Goal: Information Seeking & Learning: Find specific fact

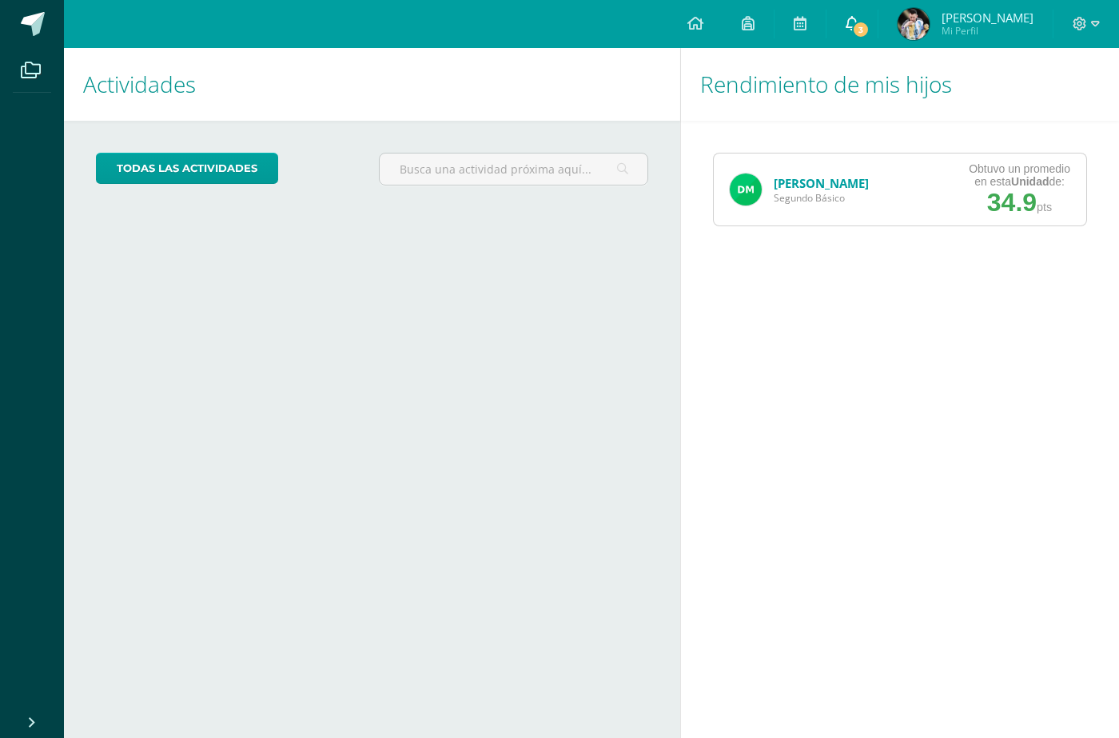
click at [866, 27] on span "3" at bounding box center [861, 30] width 18 height 18
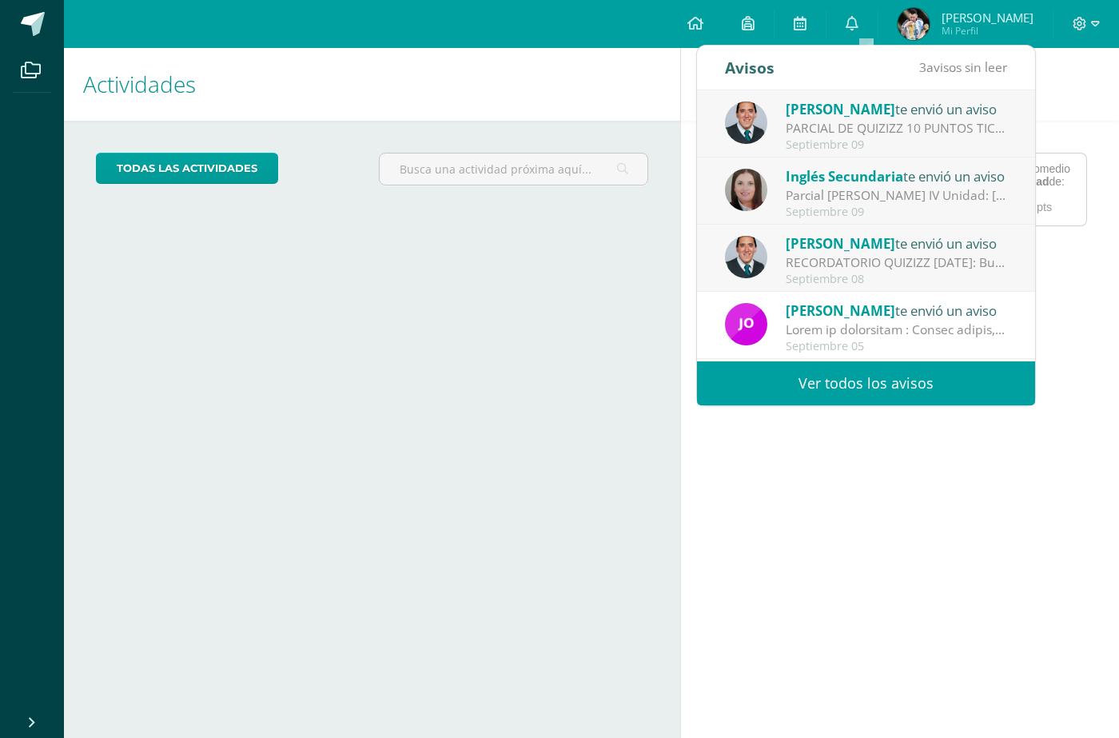
click at [835, 173] on span "Inglés Secundaria" at bounding box center [843, 176] width 117 height 18
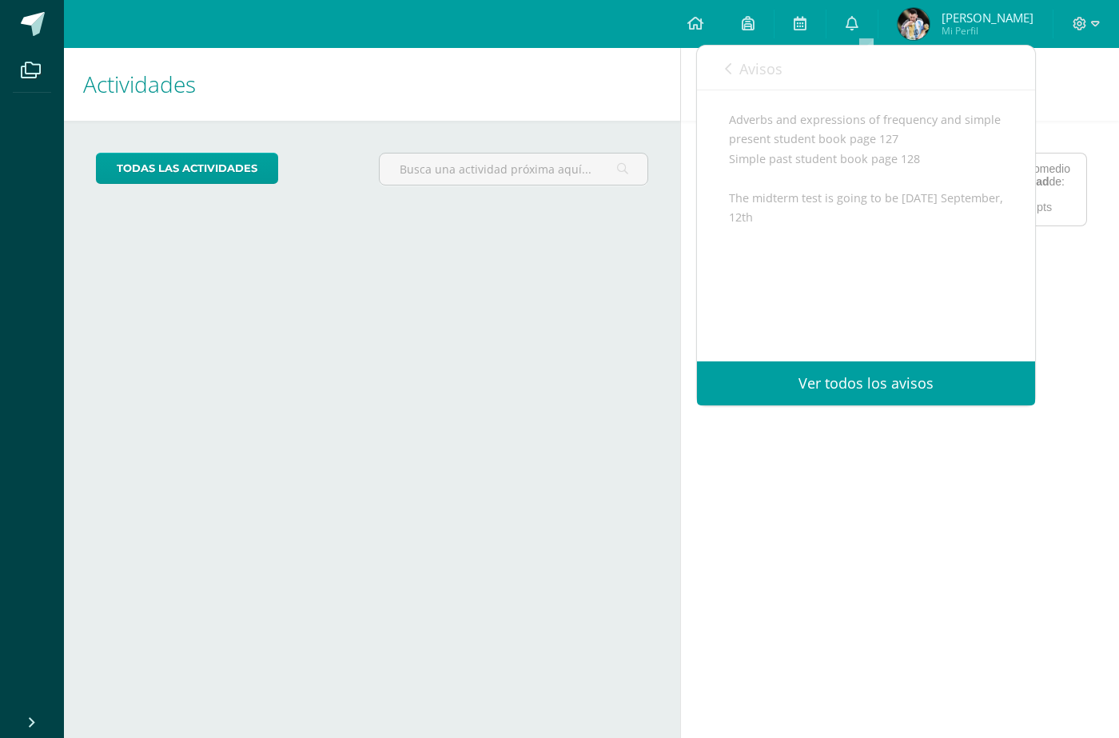
scroll to position [275, 0]
click at [869, 206] on div "The content for the Midterm Test Unit IV: Vocabulary expressions with get, go, …" at bounding box center [866, 178] width 274 height 332
click at [727, 76] on link "Avisos" at bounding box center [754, 69] width 58 height 46
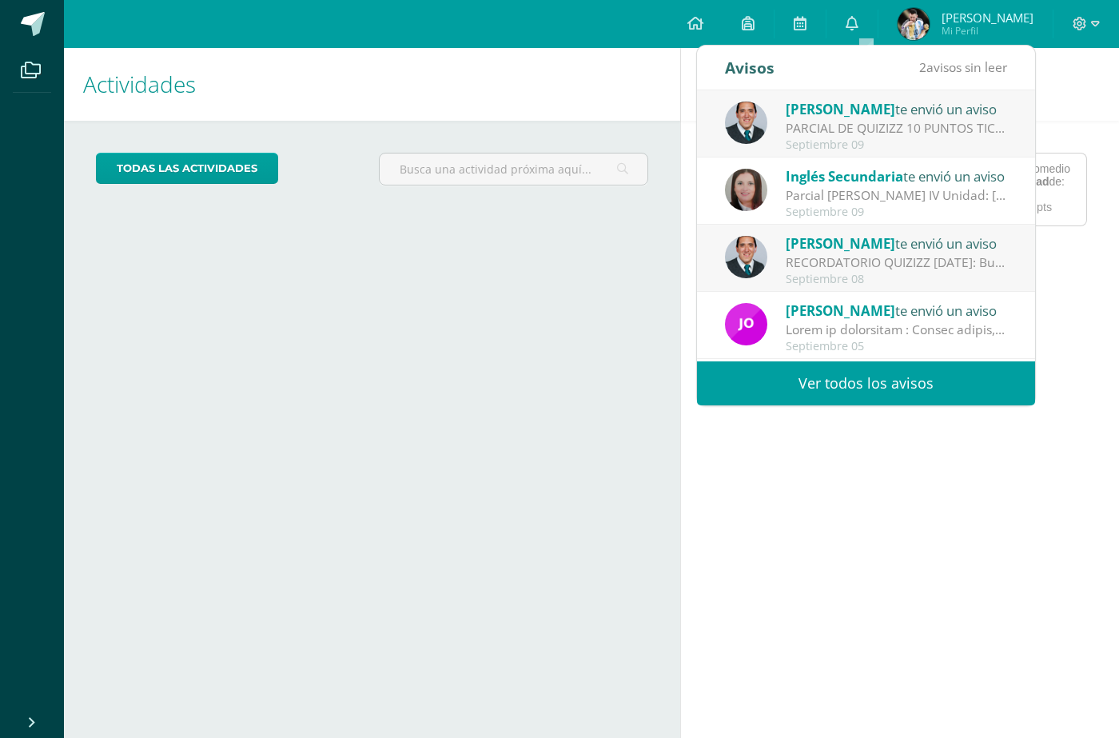
click at [779, 122] on div "Victor Aquino te envió un aviso PARCIAL DE QUIZIZZ 10 PUNTOS TICS: Buenas tarde…" at bounding box center [866, 124] width 282 height 53
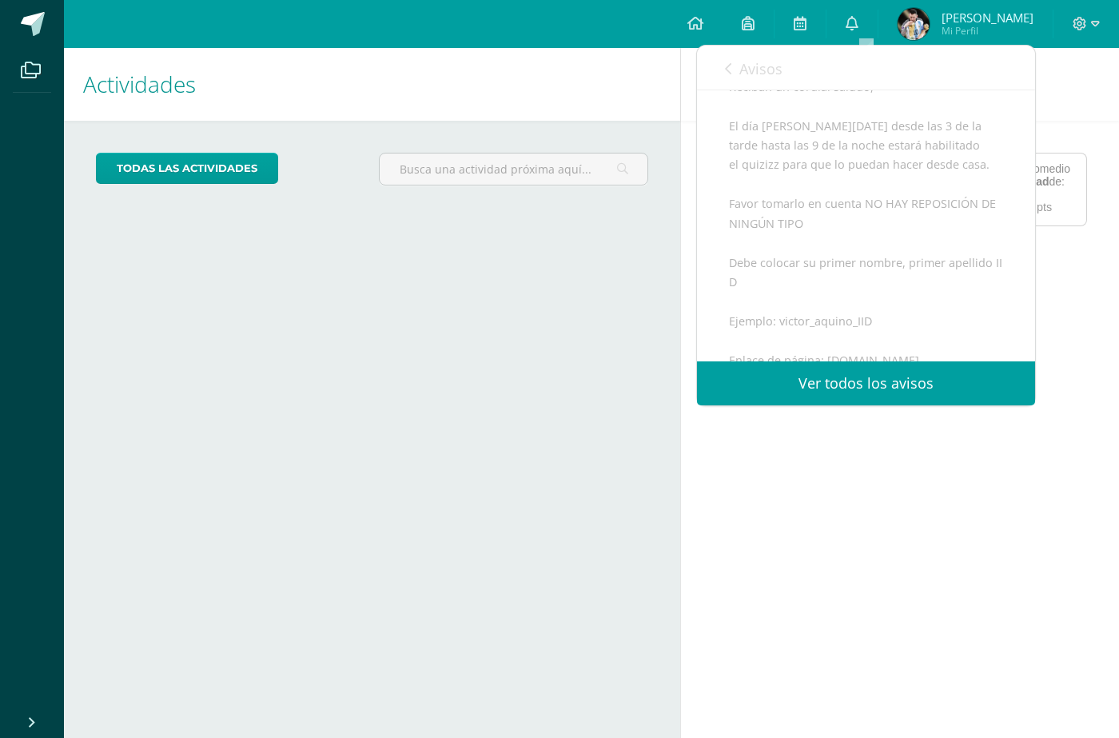
scroll to position [262, 0]
click at [640, 276] on div "Actividades Mis hijos todas las Actividades No tienes actividades Échale un vis…" at bounding box center [369, 393] width 622 height 690
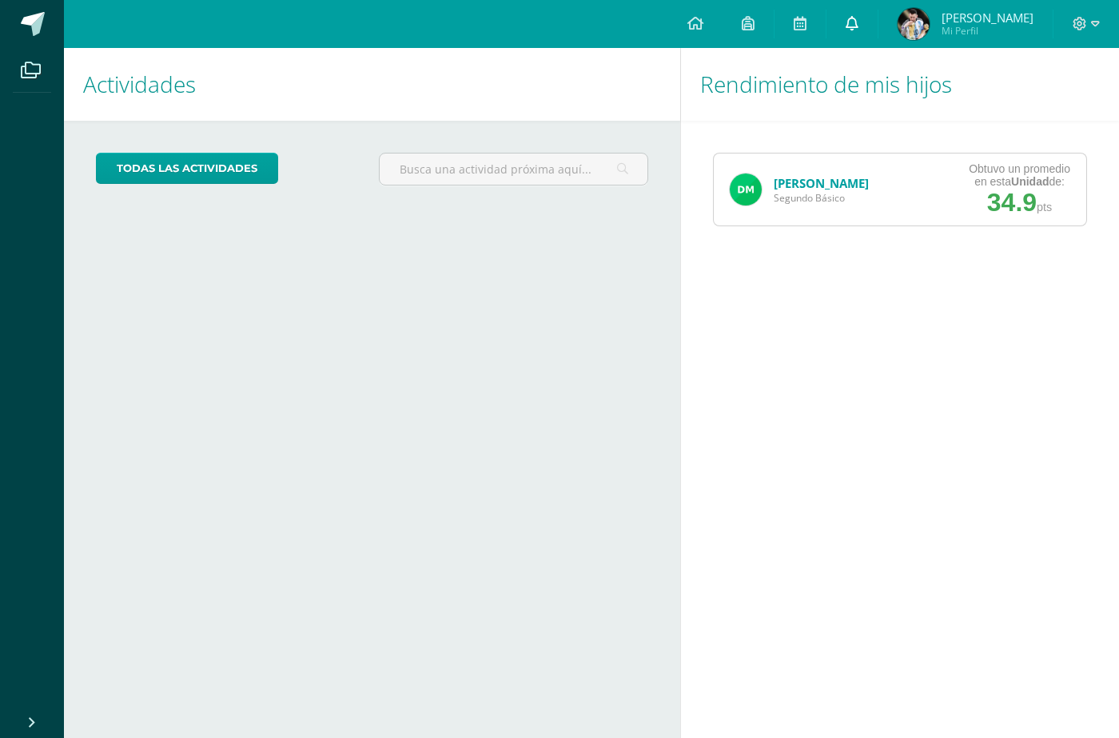
click at [858, 25] on icon at bounding box center [851, 23] width 13 height 14
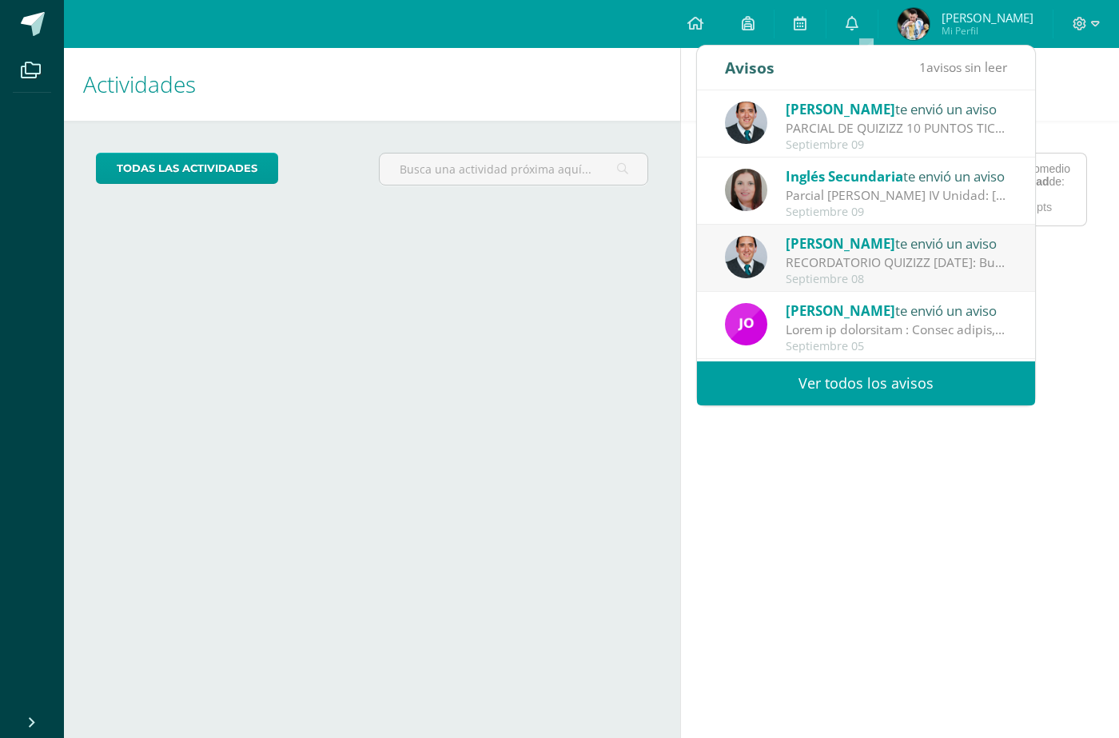
click at [825, 249] on span "[PERSON_NAME]" at bounding box center [839, 243] width 109 height 18
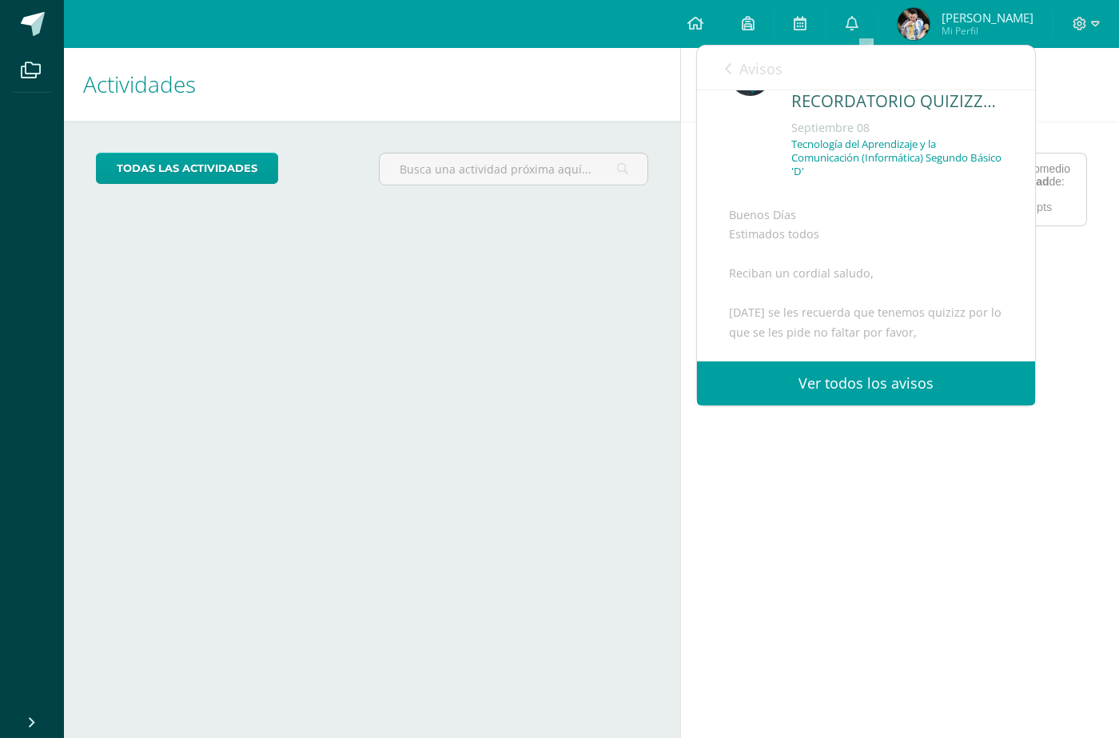
scroll to position [0, 0]
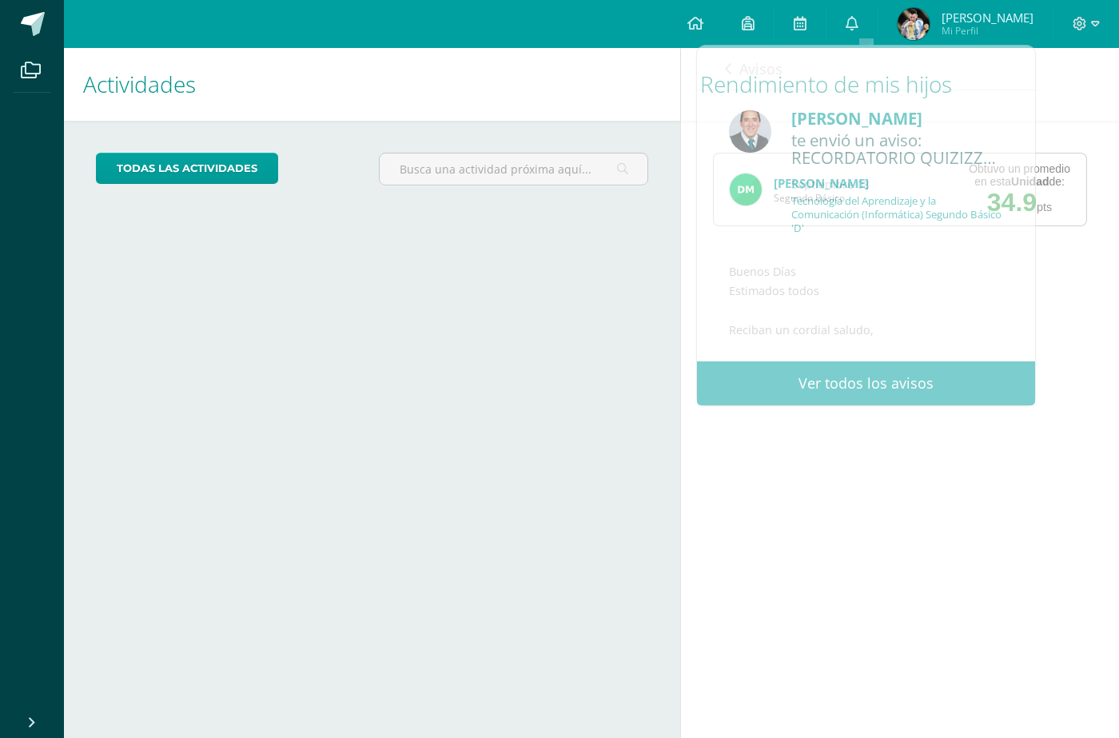
click at [640, 268] on div "Actividades Mis hijos todas las Actividades No tienes actividades Échale un vis…" at bounding box center [369, 393] width 622 height 690
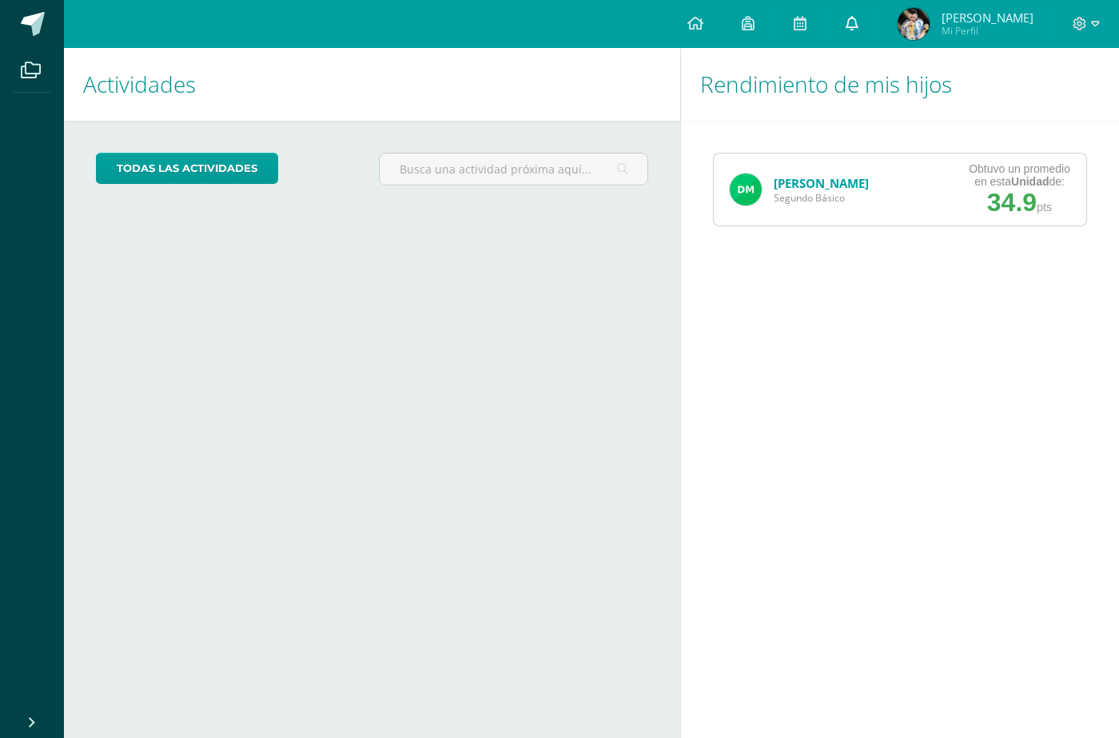
click at [869, 38] on link "0" at bounding box center [851, 24] width 51 height 48
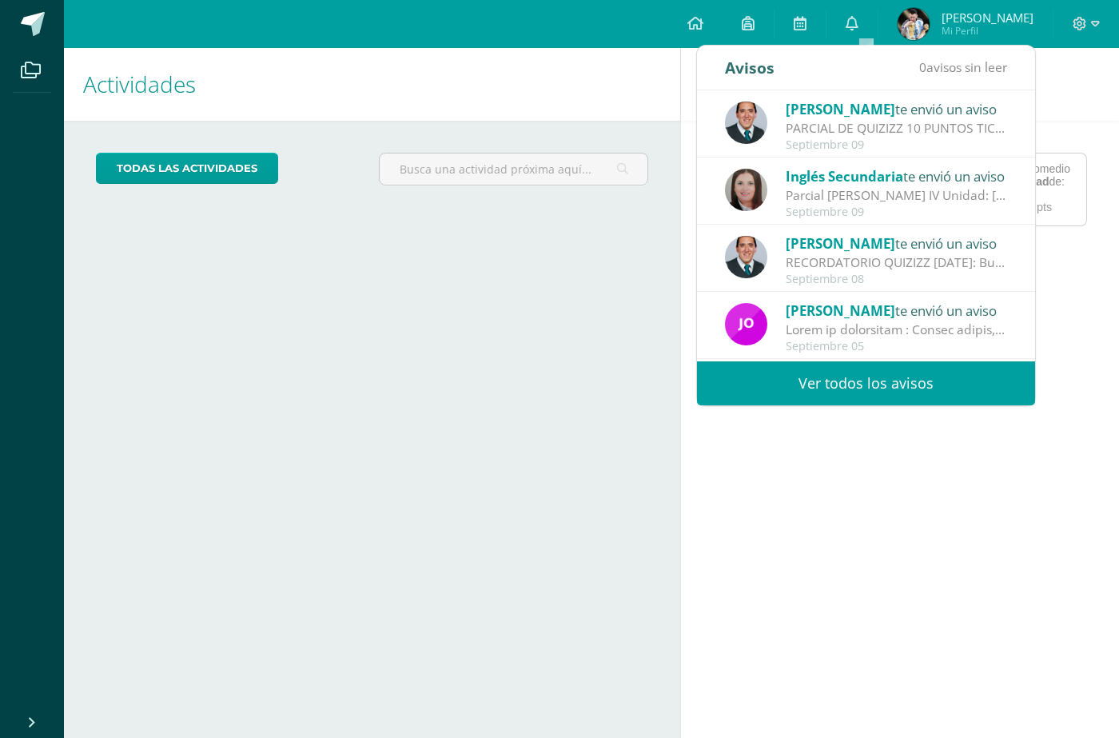
click at [849, 112] on span "[PERSON_NAME]" at bounding box center [839, 109] width 109 height 18
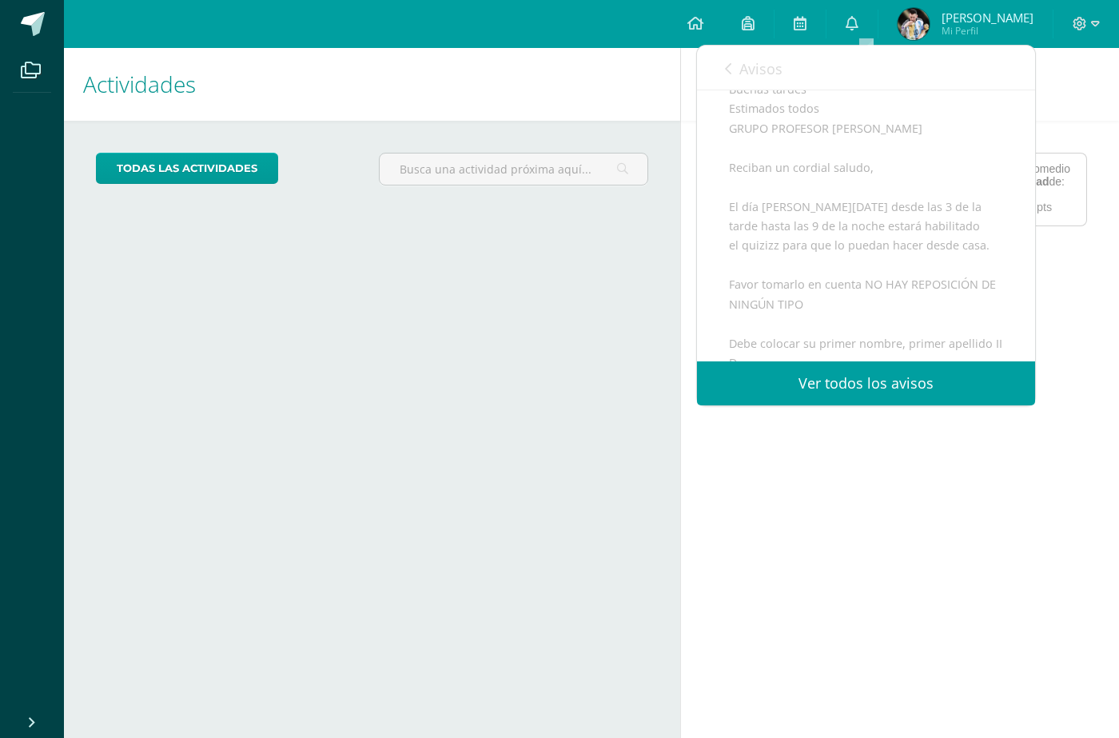
scroll to position [102, 0]
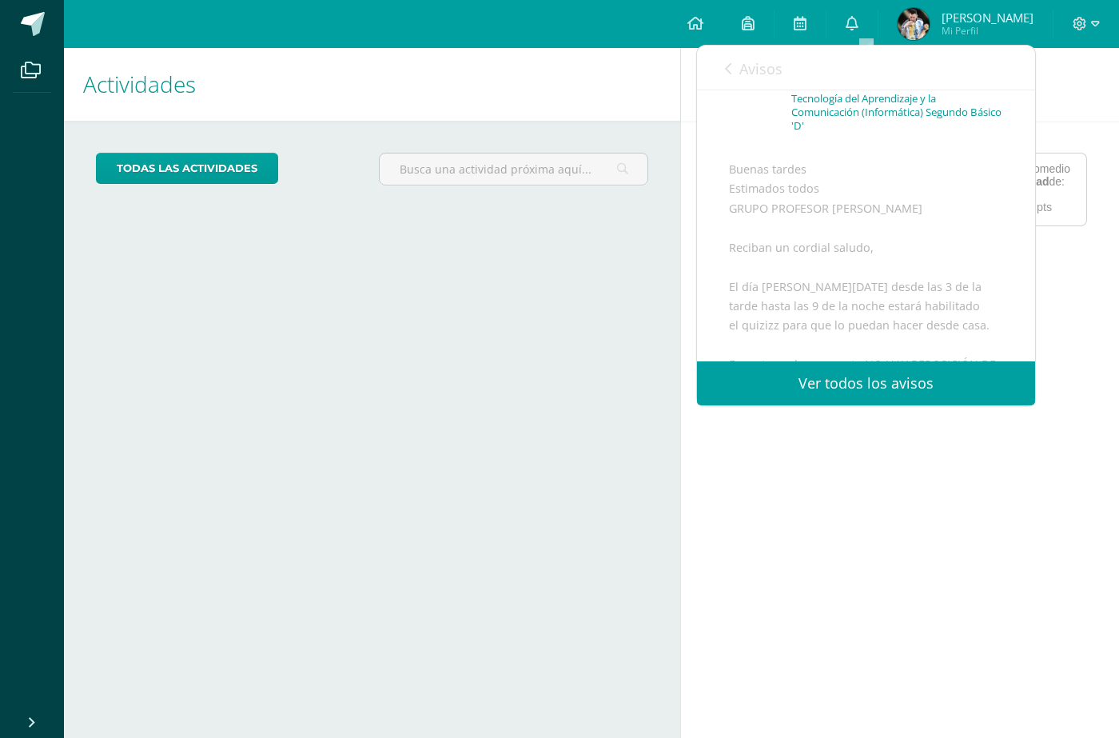
click at [618, 285] on div "Actividades Mis hijos todas las Actividades No tienes actividades Échale un vis…" at bounding box center [369, 393] width 622 height 690
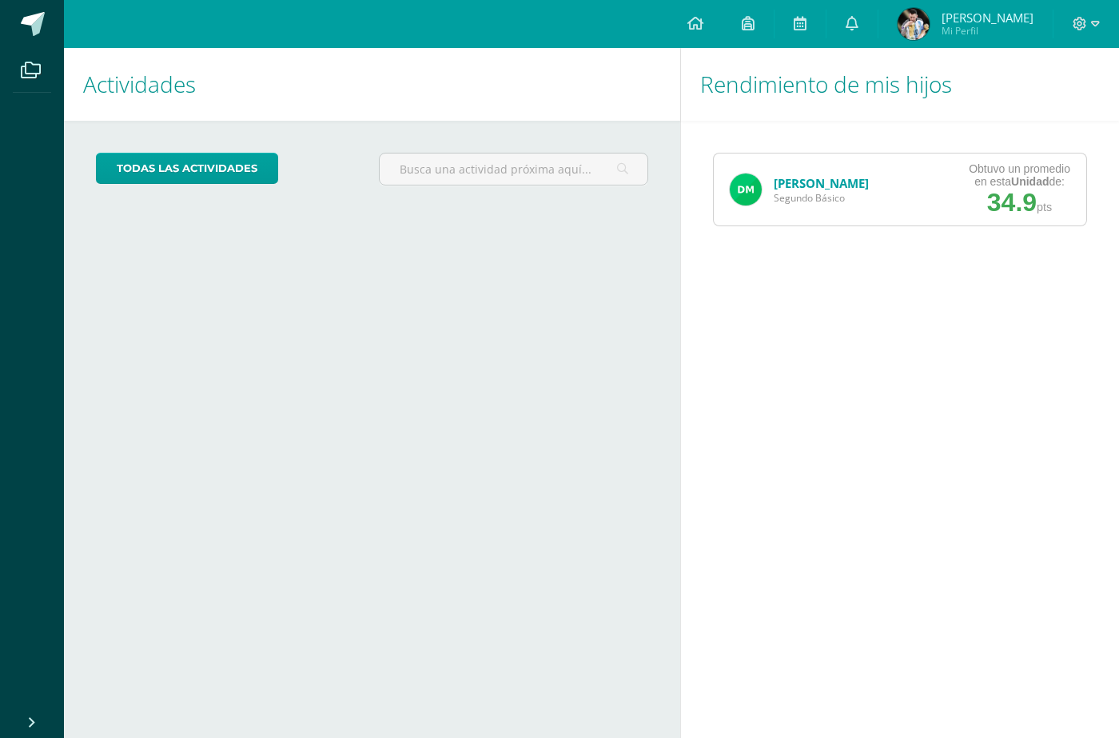
click at [790, 181] on link "[PERSON_NAME]" at bounding box center [820, 183] width 95 height 16
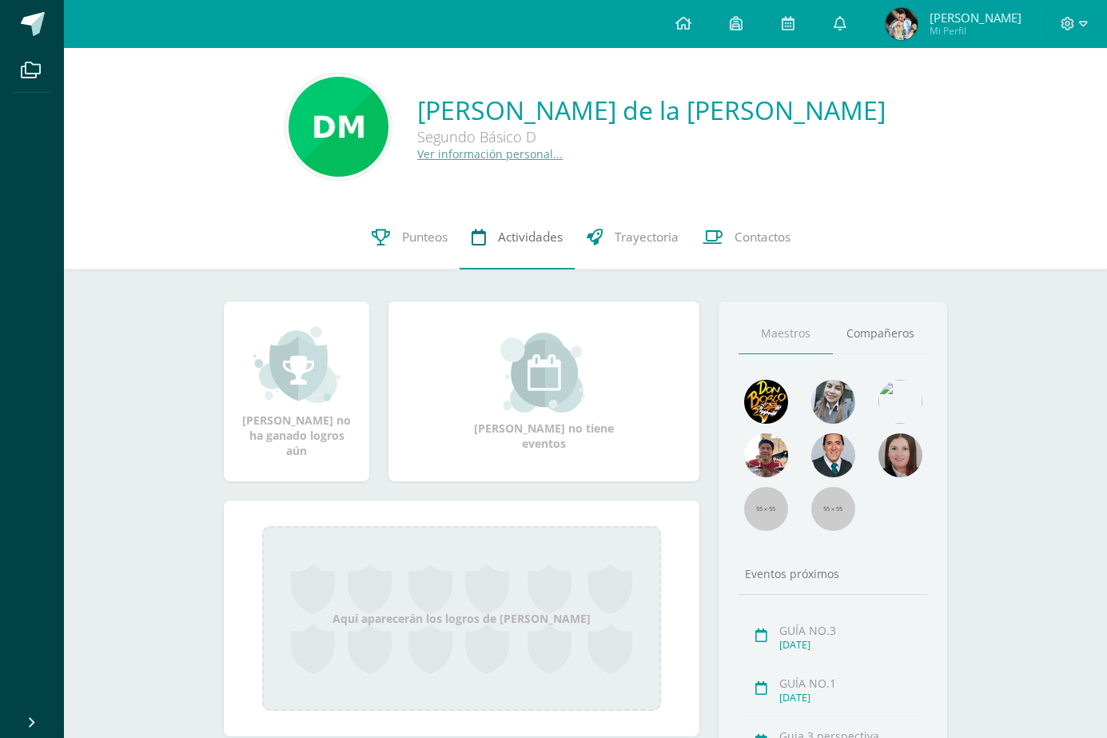
click at [539, 234] on span "Actividades" at bounding box center [530, 237] width 65 height 17
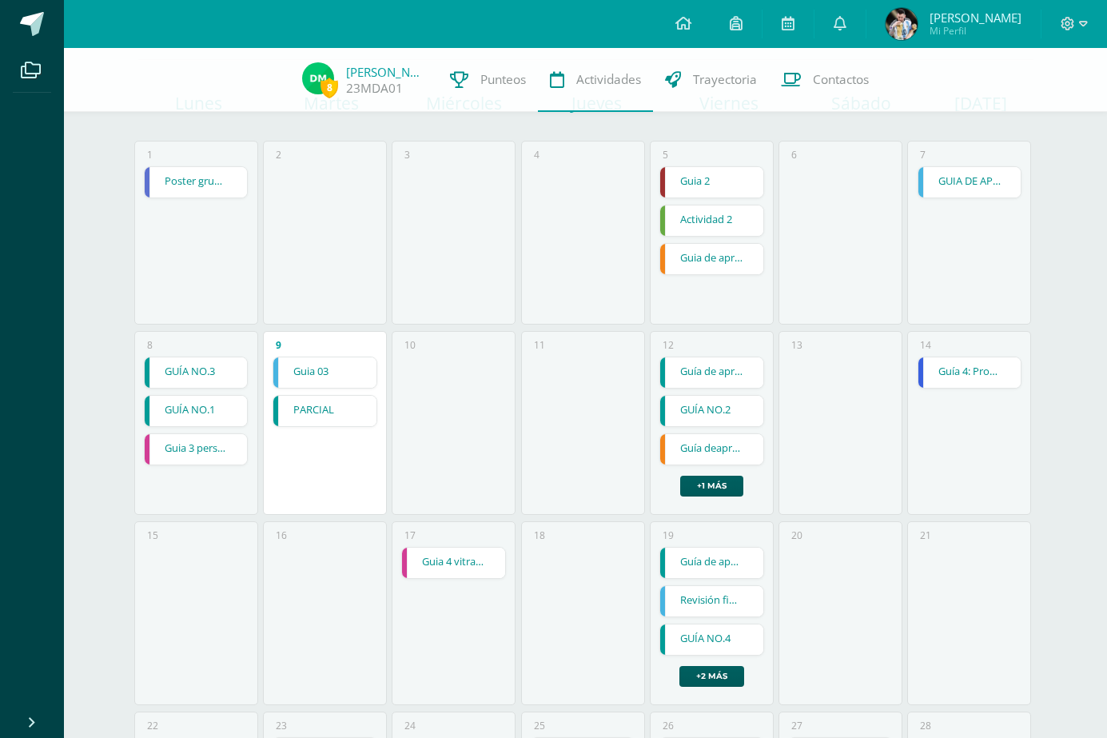
scroll to position [124, 0]
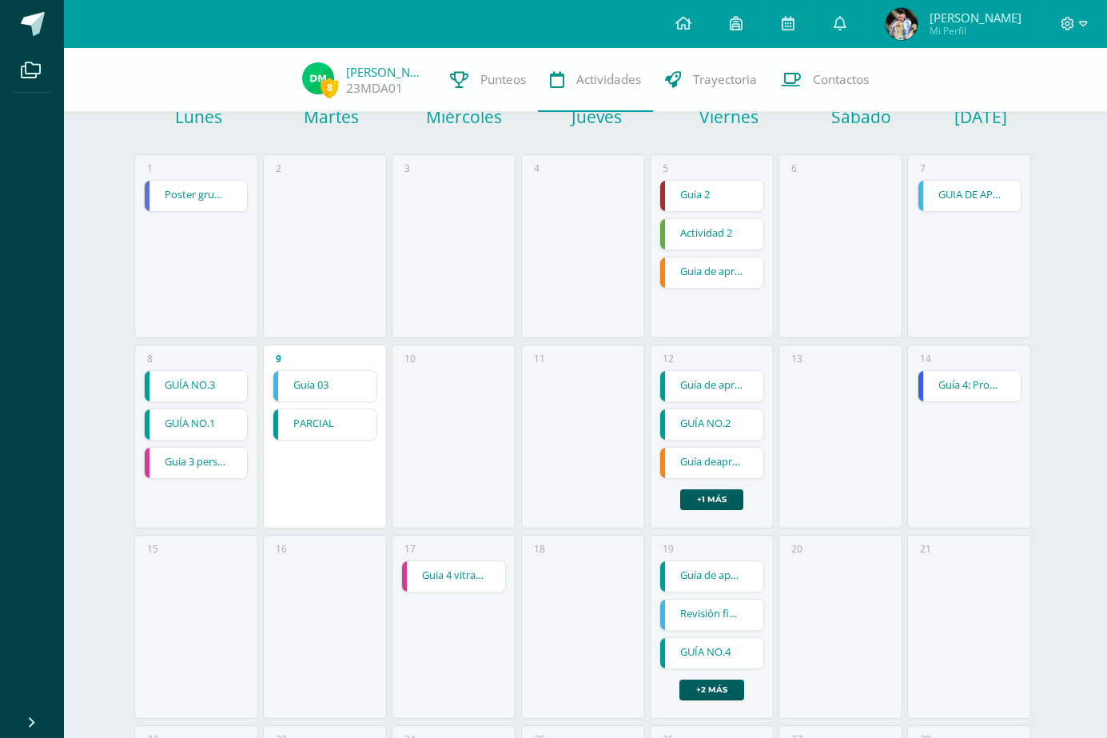
click at [355, 372] on link "Guia 03" at bounding box center [324, 386] width 103 height 30
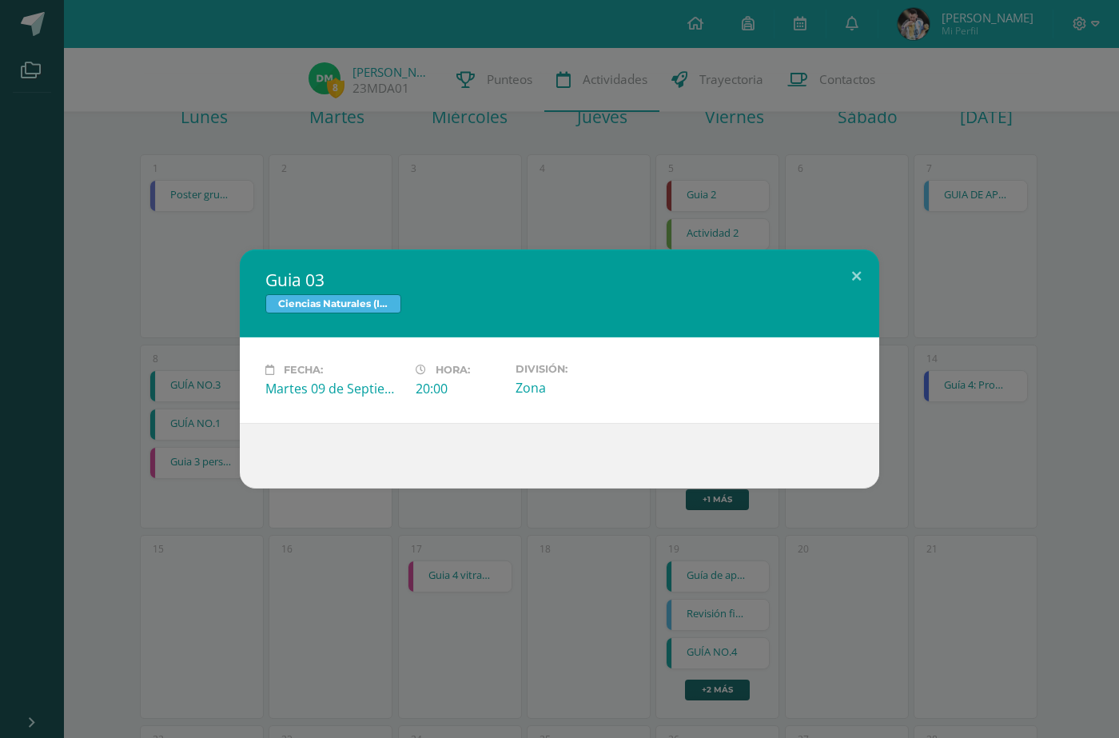
click at [401, 209] on div "Guia 03 Ciencias Naturales (Introducción a la Química) Fecha: Martes 09 de Sept…" at bounding box center [559, 369] width 1119 height 738
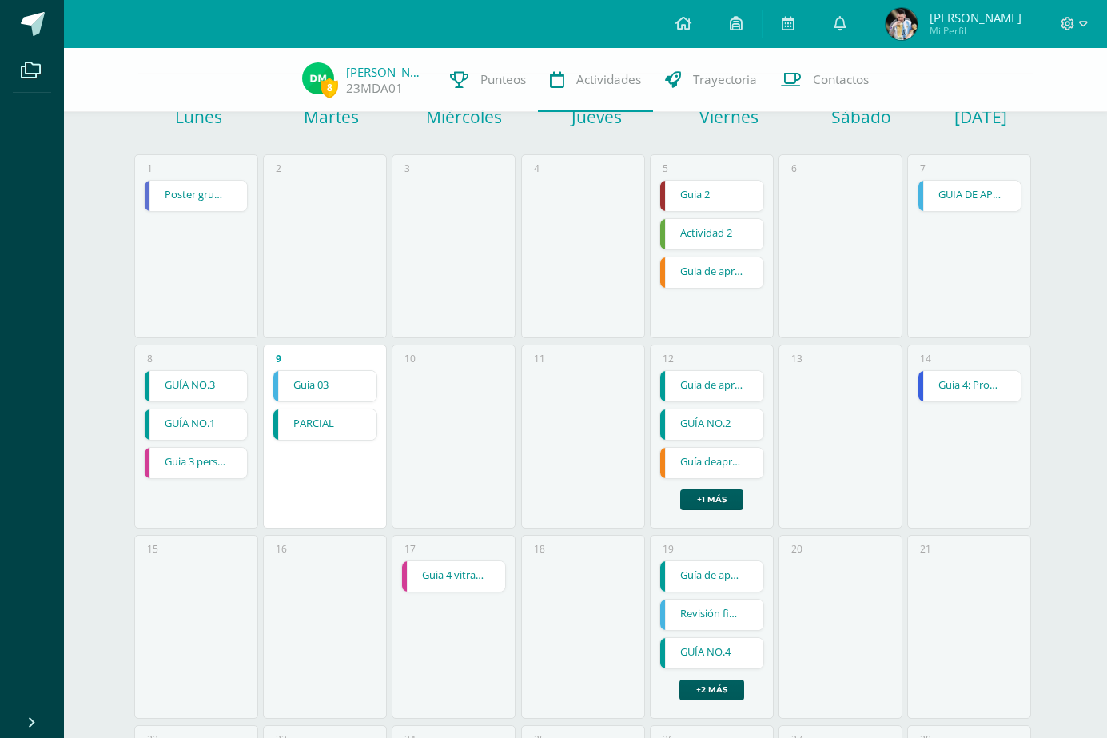
click at [347, 418] on link "PARCIAL" at bounding box center [324, 424] width 103 height 30
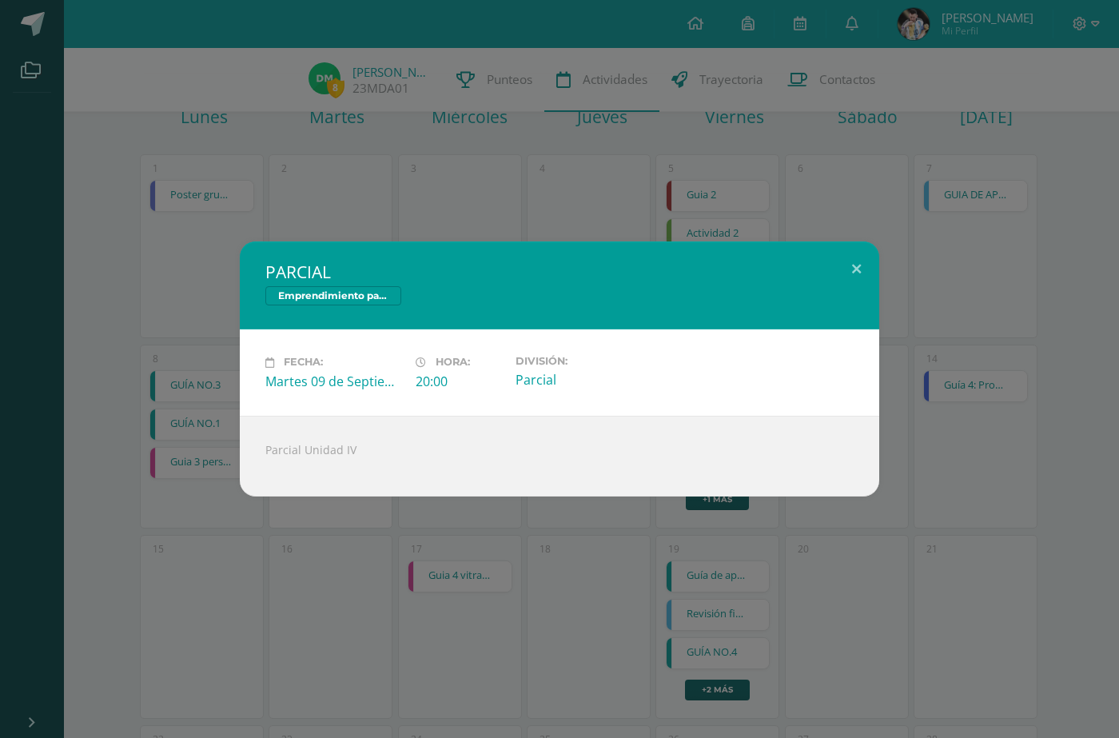
drag, startPoint x: 464, startPoint y: 228, endPoint x: 479, endPoint y: 204, distance: 28.0
click at [467, 225] on div "PARCIAL Emprendimiento para la Productividad Fecha: Martes 09 de Septiembre Hor…" at bounding box center [559, 369] width 1119 height 738
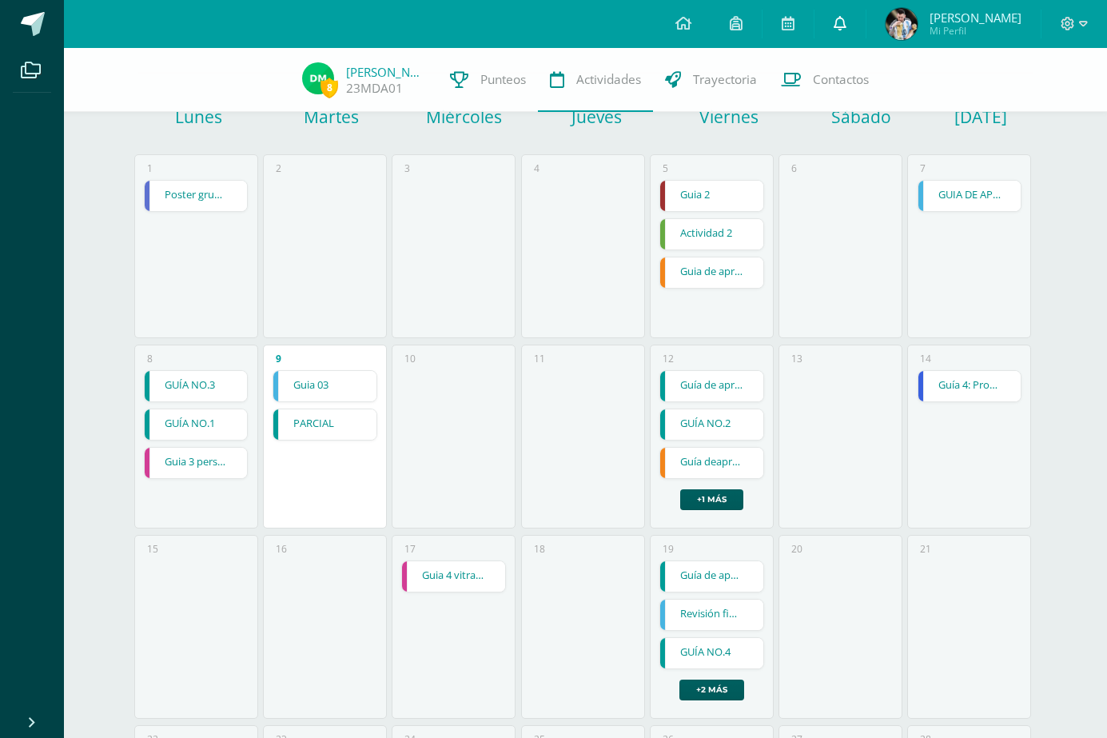
click at [846, 18] on icon at bounding box center [839, 23] width 13 height 14
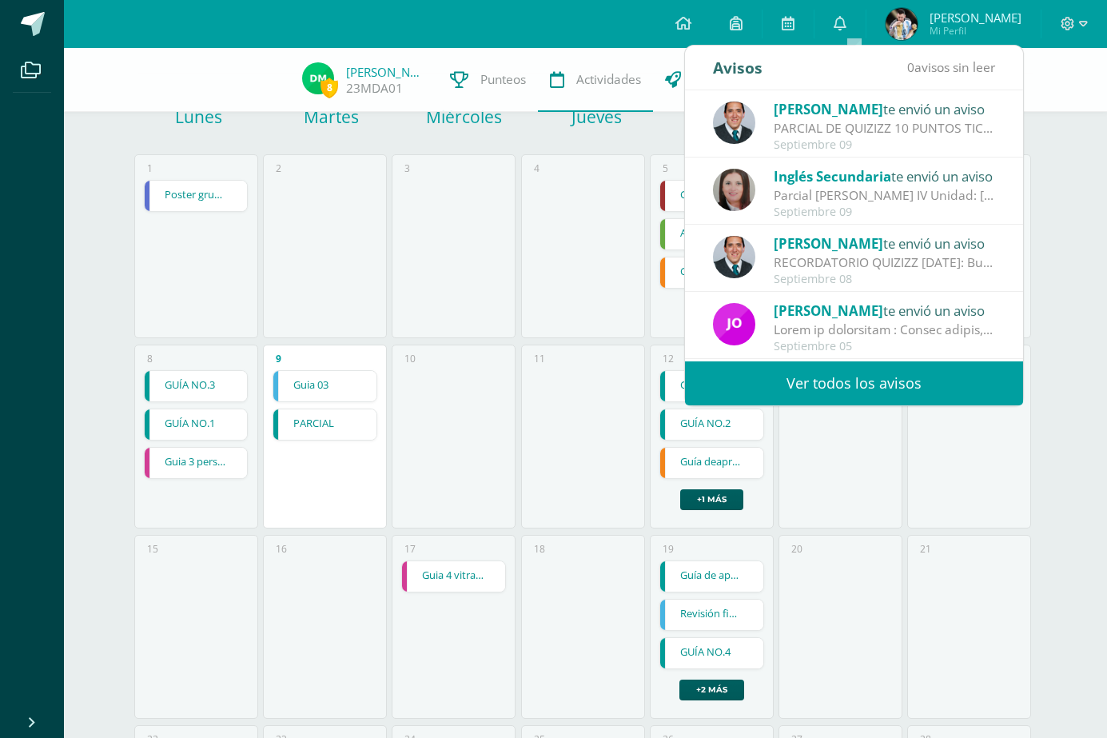
click at [804, 113] on span "[PERSON_NAME]" at bounding box center [827, 109] width 109 height 18
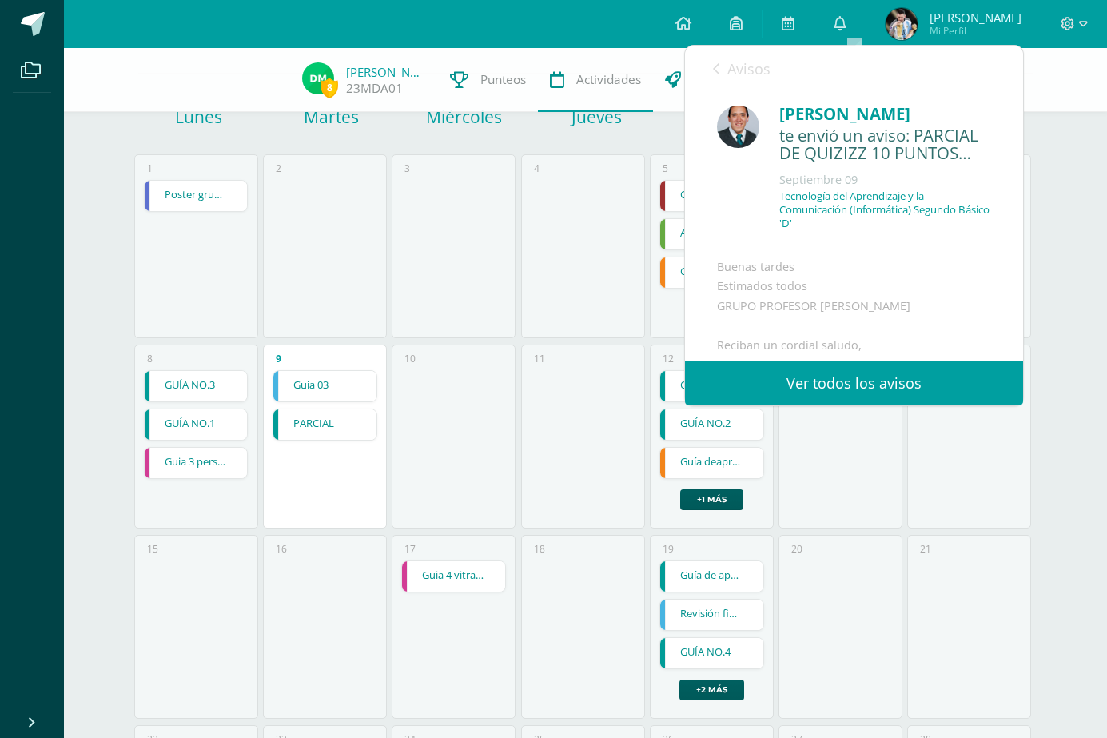
scroll to position [0, 0]
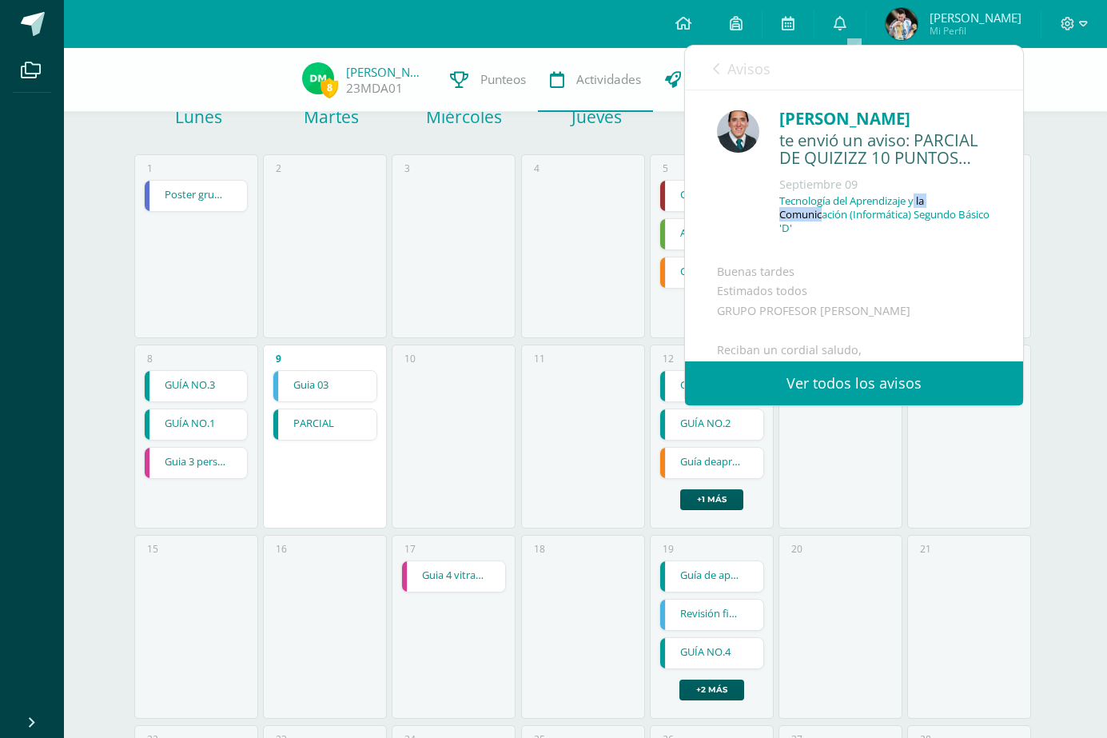
drag, startPoint x: 813, startPoint y: 213, endPoint x: 909, endPoint y: 205, distance: 97.0
click at [909, 205] on p "Tecnología del Aprendizaje y la Comunicación (Informática) Segundo Básico 'D'" at bounding box center [885, 214] width 212 height 41
click at [858, 225] on p "Tecnología del Aprendizaje y la Comunicación (Informática) Segundo Básico 'D'" at bounding box center [885, 214] width 212 height 41
click at [596, 261] on div "4" at bounding box center [583, 246] width 124 height 184
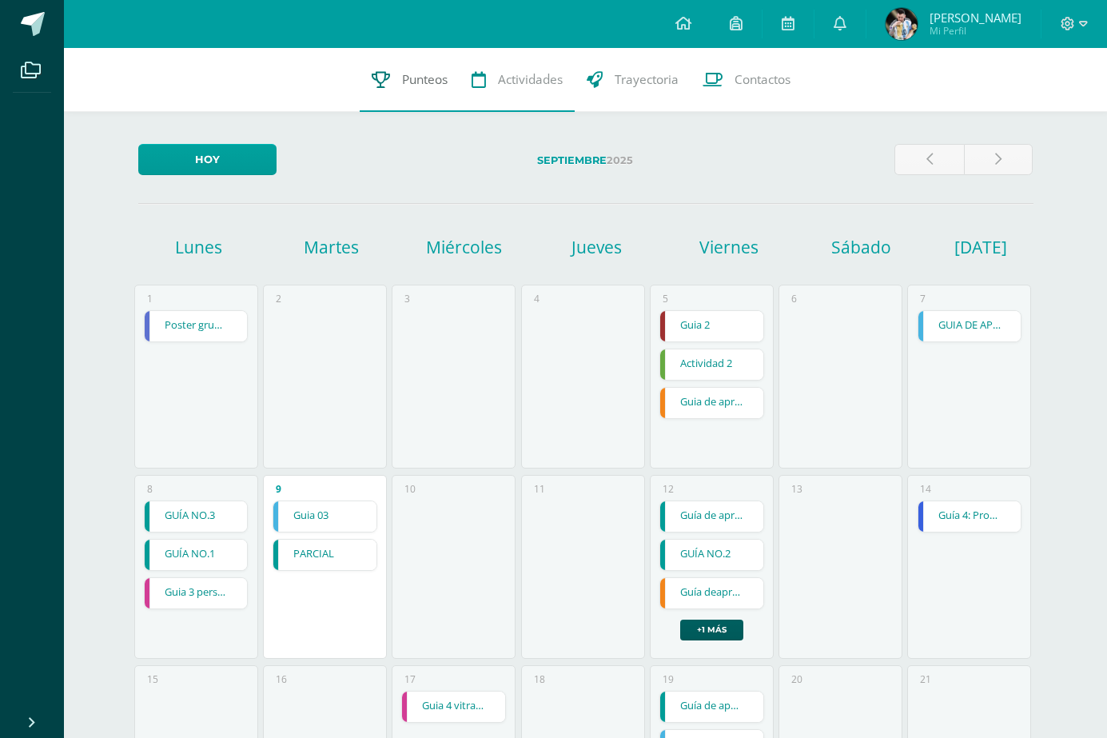
click at [447, 105] on link "Punteos" at bounding box center [410, 80] width 100 height 64
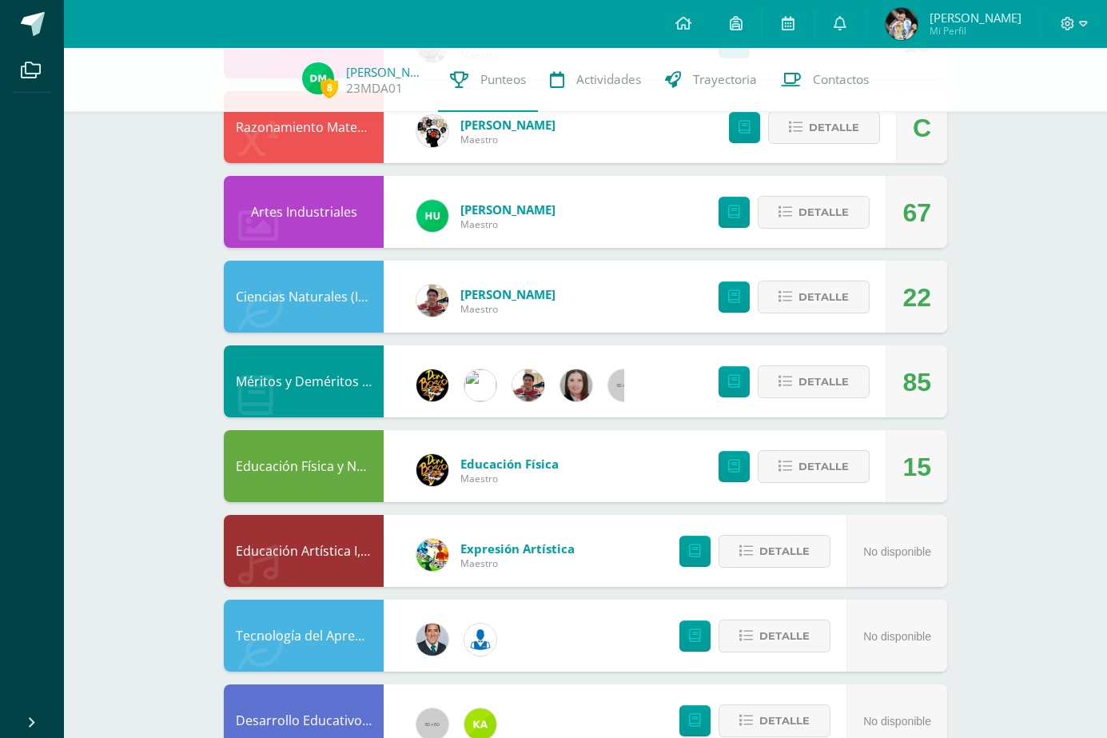
scroll to position [653, 0]
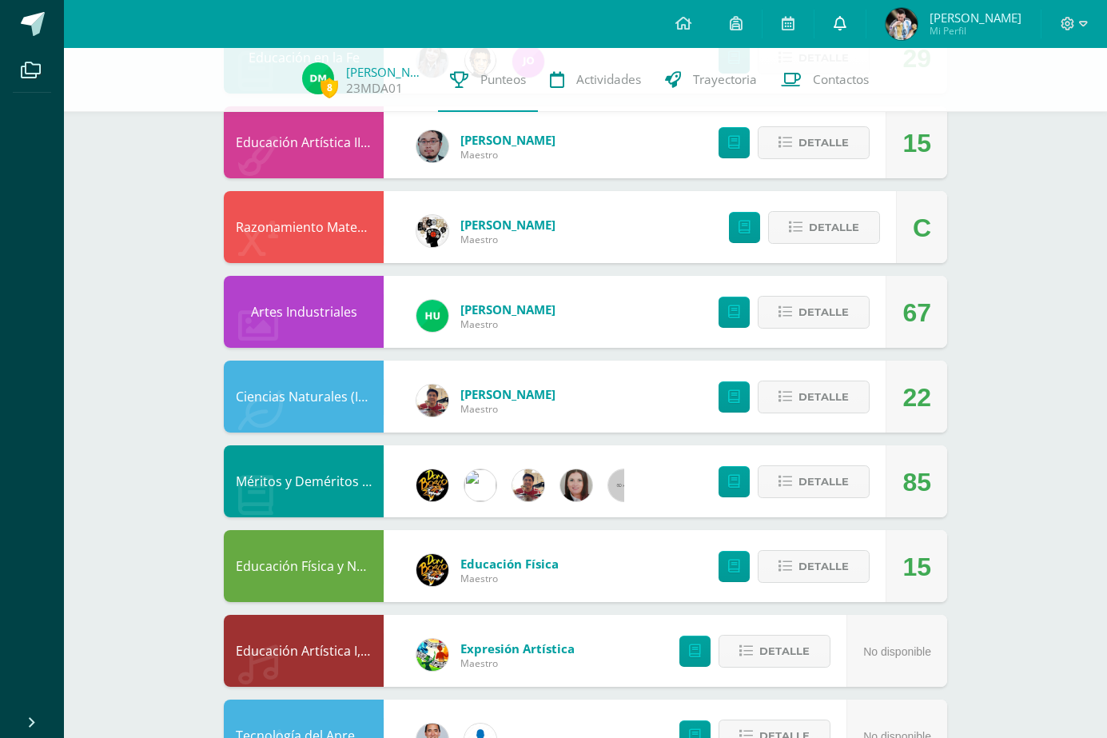
click at [833, 36] on link at bounding box center [839, 24] width 51 height 48
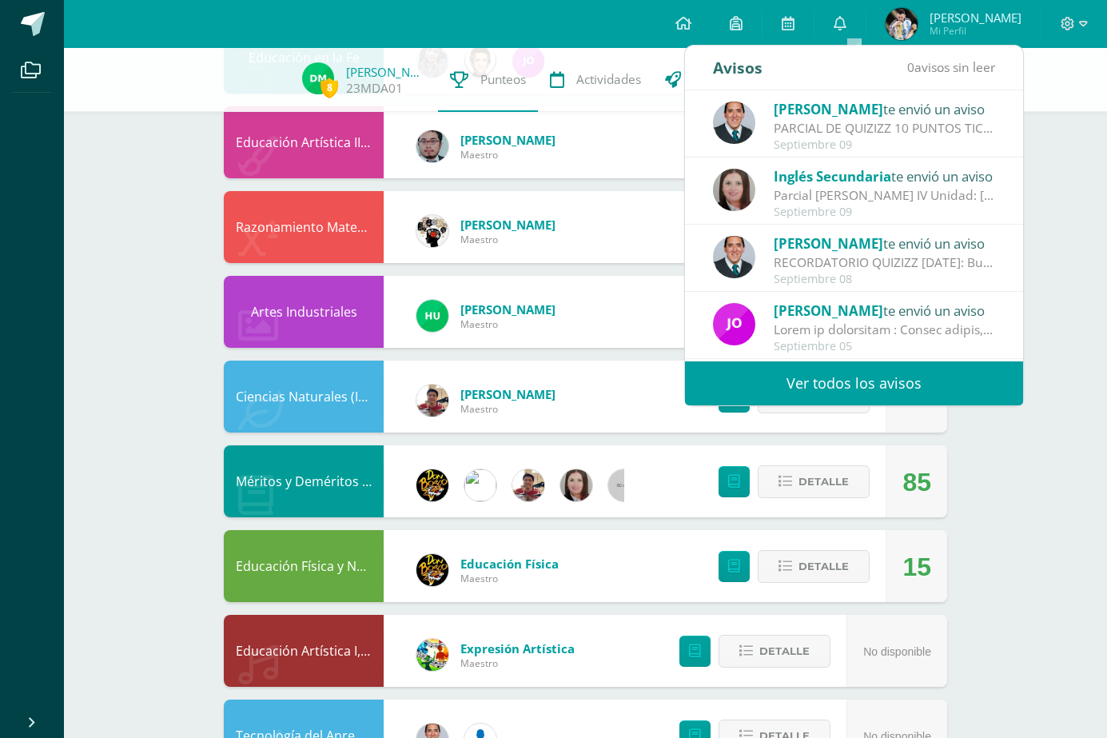
click at [802, 149] on div "Septiembre 09" at bounding box center [884, 145] width 222 height 14
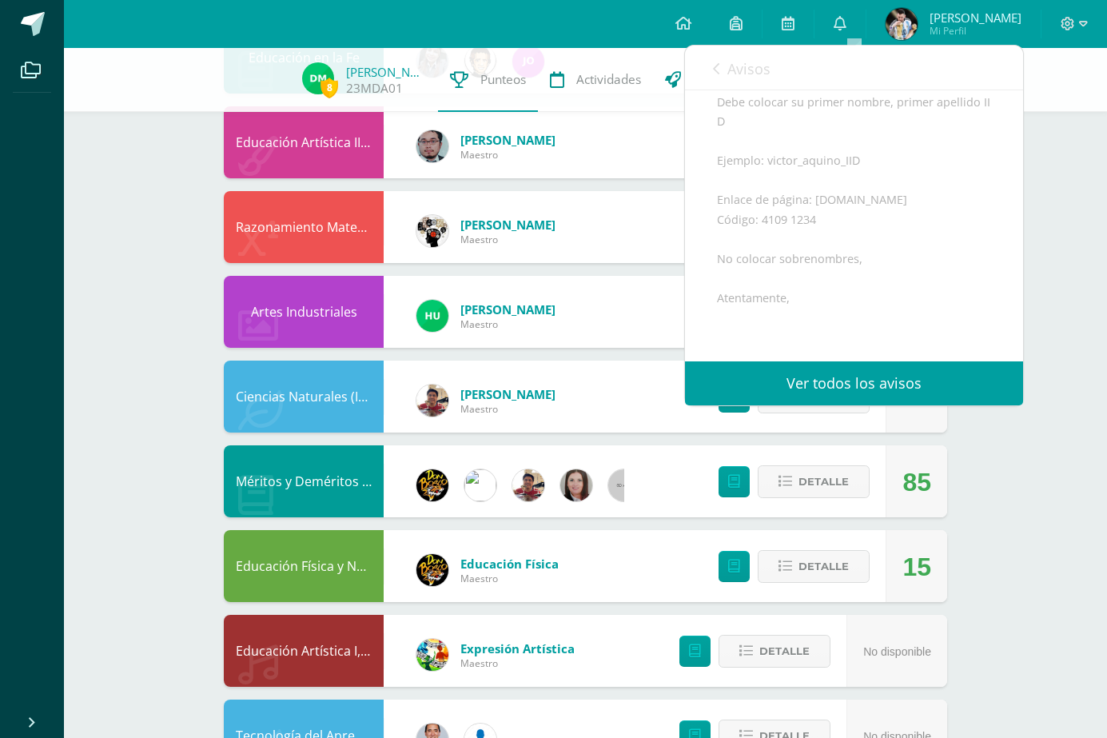
scroll to position [422, 0]
drag, startPoint x: 814, startPoint y: 223, endPoint x: 901, endPoint y: 224, distance: 87.1
click at [901, 224] on div "Buenas tardes Estimados todos GRUPO PROFESOR [PERSON_NAME] Reciban un cordial s…" at bounding box center [854, 163] width 274 height 646
copy div "[DOMAIN_NAME]"
drag, startPoint x: 758, startPoint y: 236, endPoint x: 817, endPoint y: 245, distance: 59.1
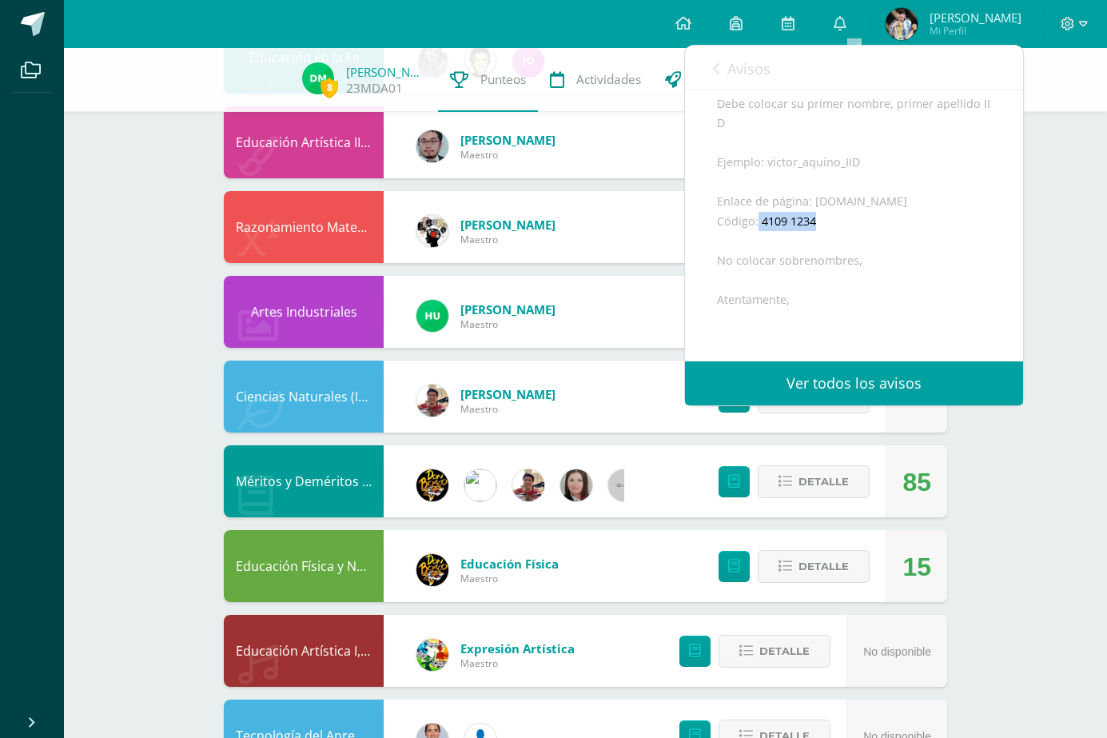
click at [817, 245] on div "Buenas tardes Estimados todos GRUPO PROFESOR [PERSON_NAME] Reciban un cordial s…" at bounding box center [854, 163] width 274 height 646
copy div "4109 1234"
click at [914, 252] on div "Buenas tardes Estimados todos GRUPO PROFESOR [PERSON_NAME] Reciban un cordial s…" at bounding box center [854, 163] width 274 height 646
